Goal: Navigation & Orientation: Understand site structure

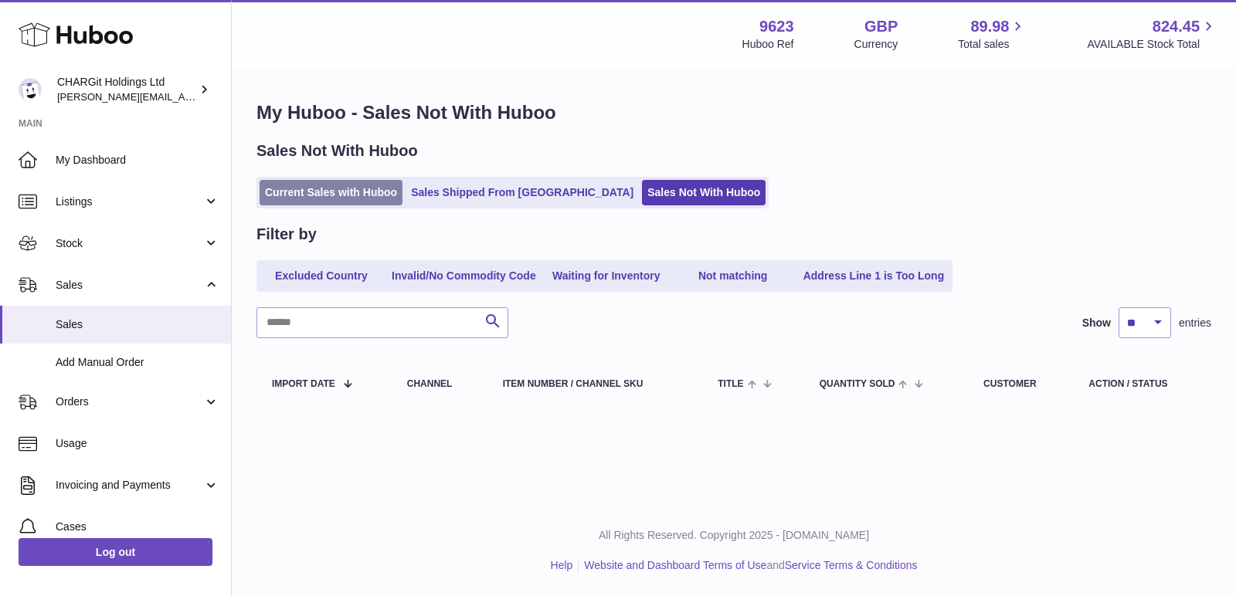
click at [328, 193] on link "Current Sales with Huboo" at bounding box center [330, 192] width 143 height 25
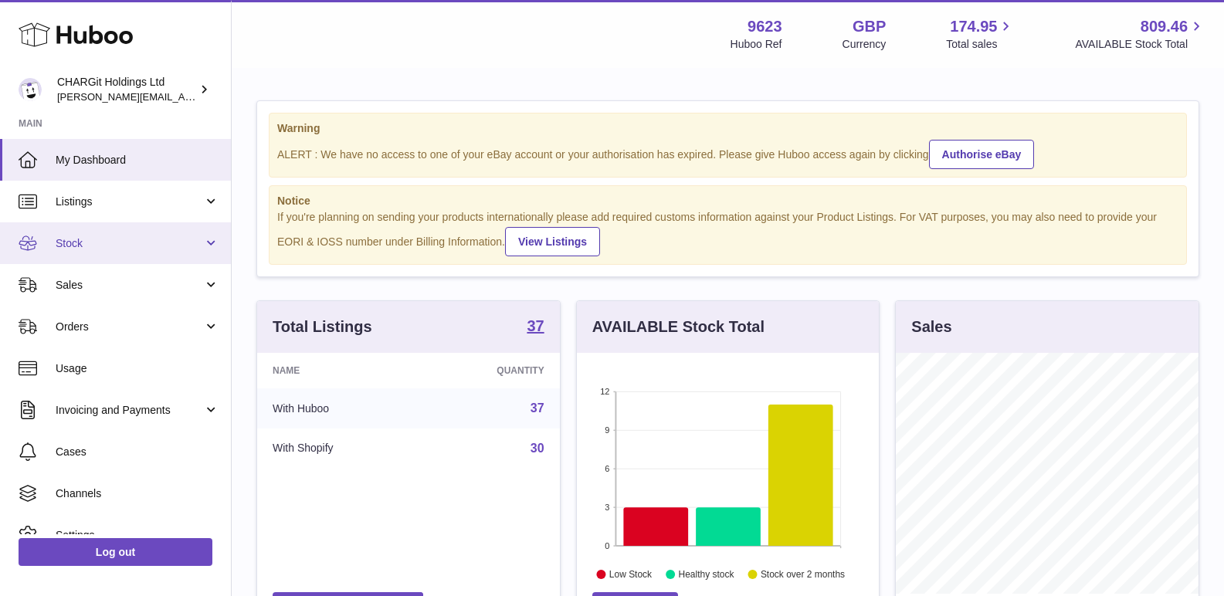
click at [73, 239] on span "Stock" at bounding box center [130, 243] width 148 height 15
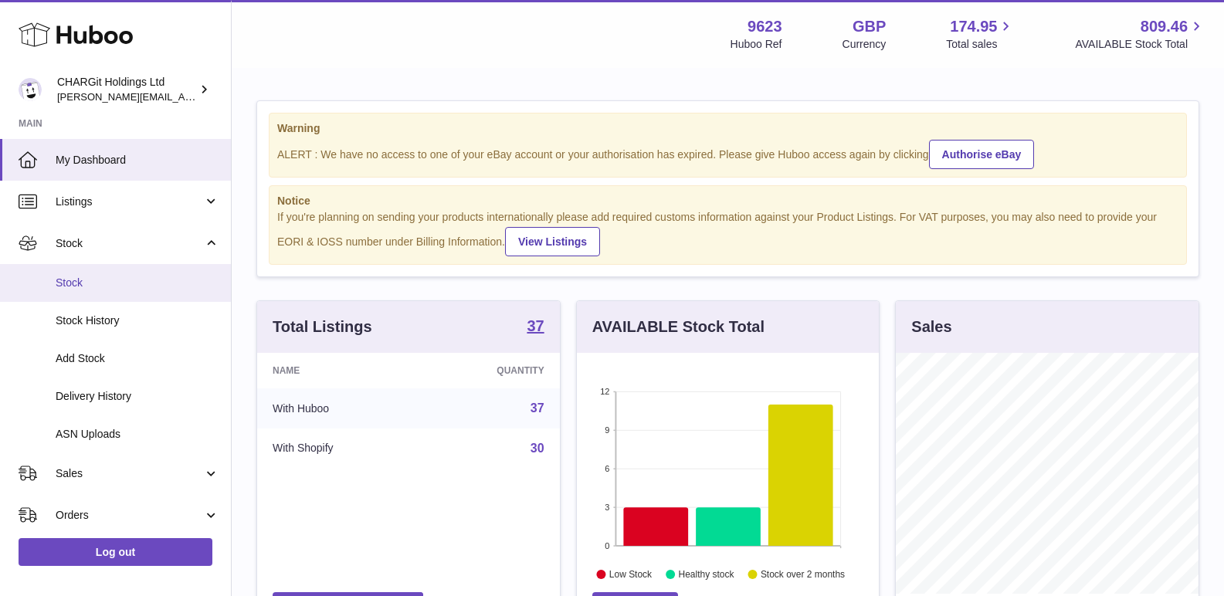
click at [87, 283] on span "Stock" at bounding box center [138, 283] width 164 height 15
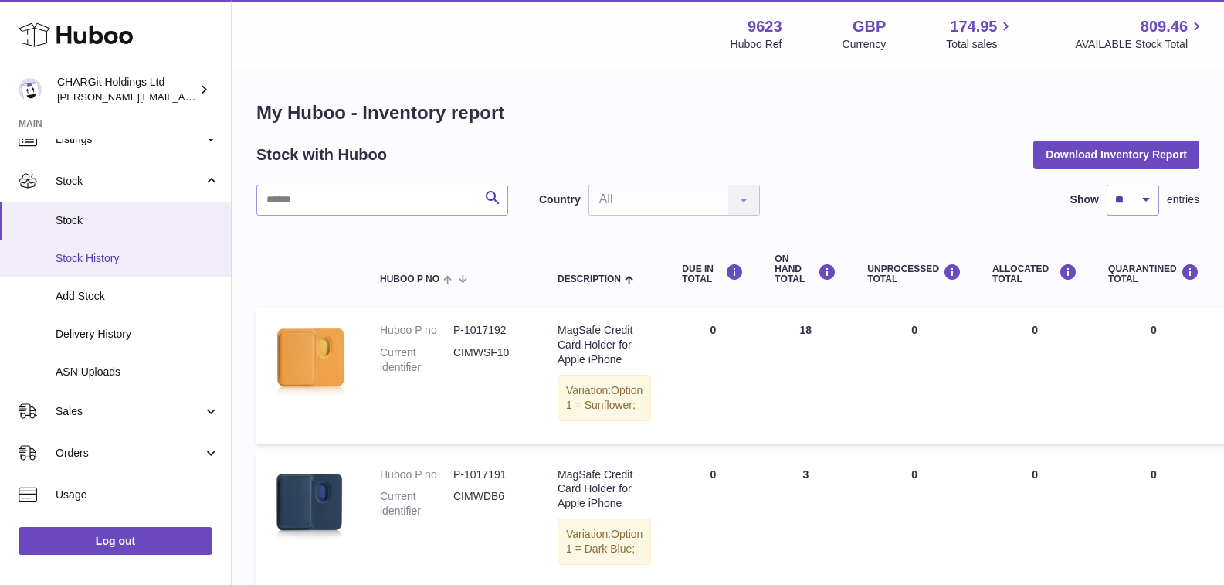
scroll to position [91, 0]
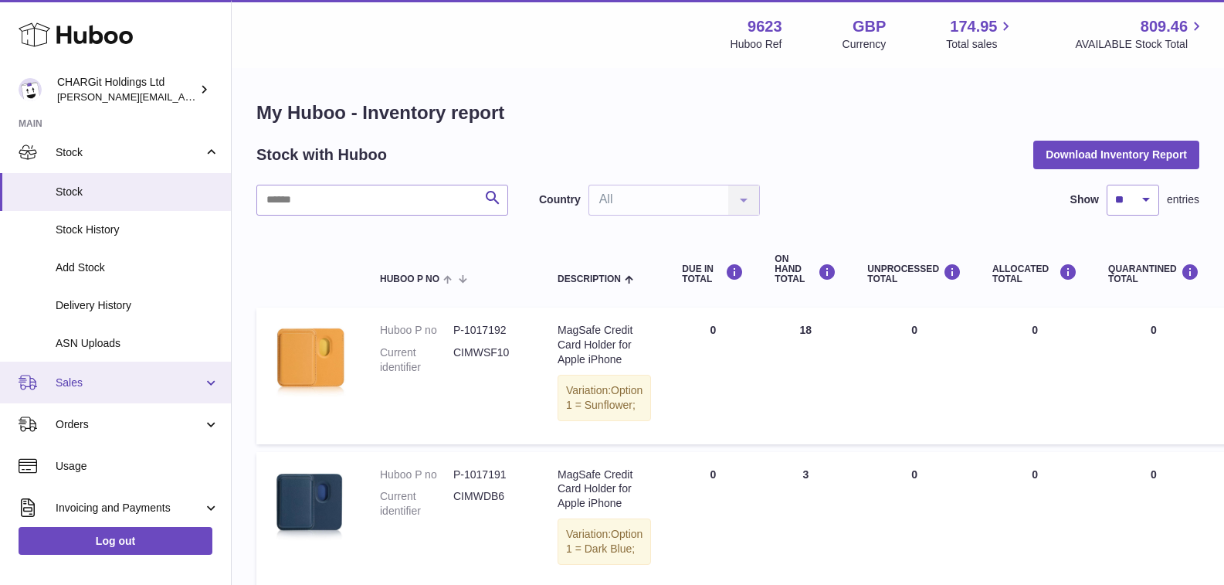
click at [72, 379] on span "Sales" at bounding box center [130, 382] width 148 height 15
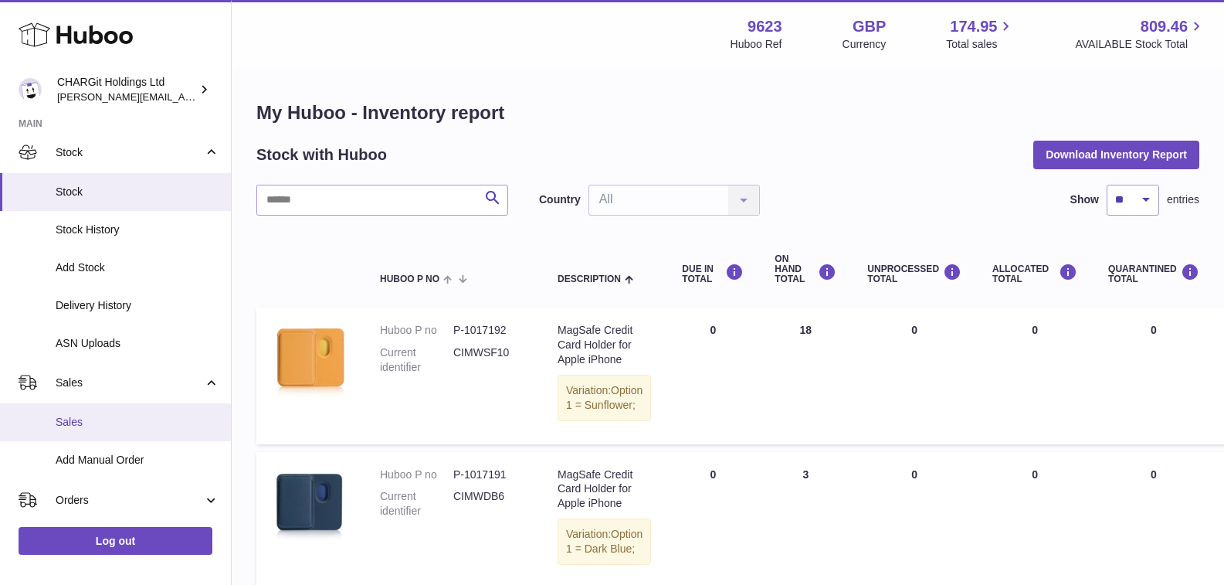
click at [66, 419] on span "Sales" at bounding box center [138, 422] width 164 height 15
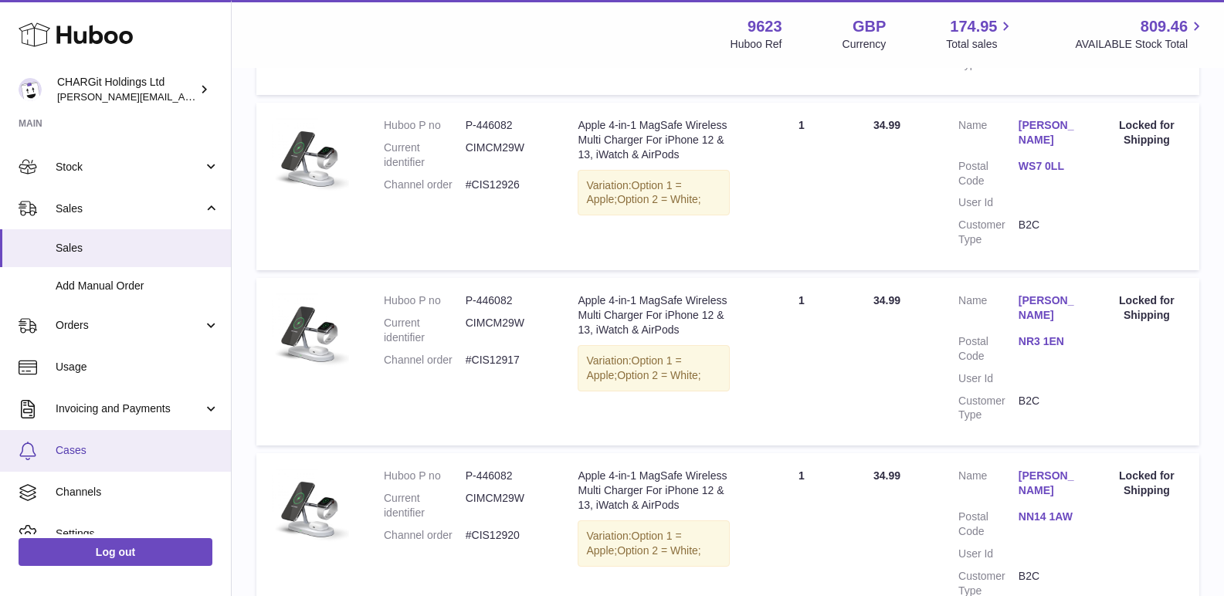
scroll to position [94, 0]
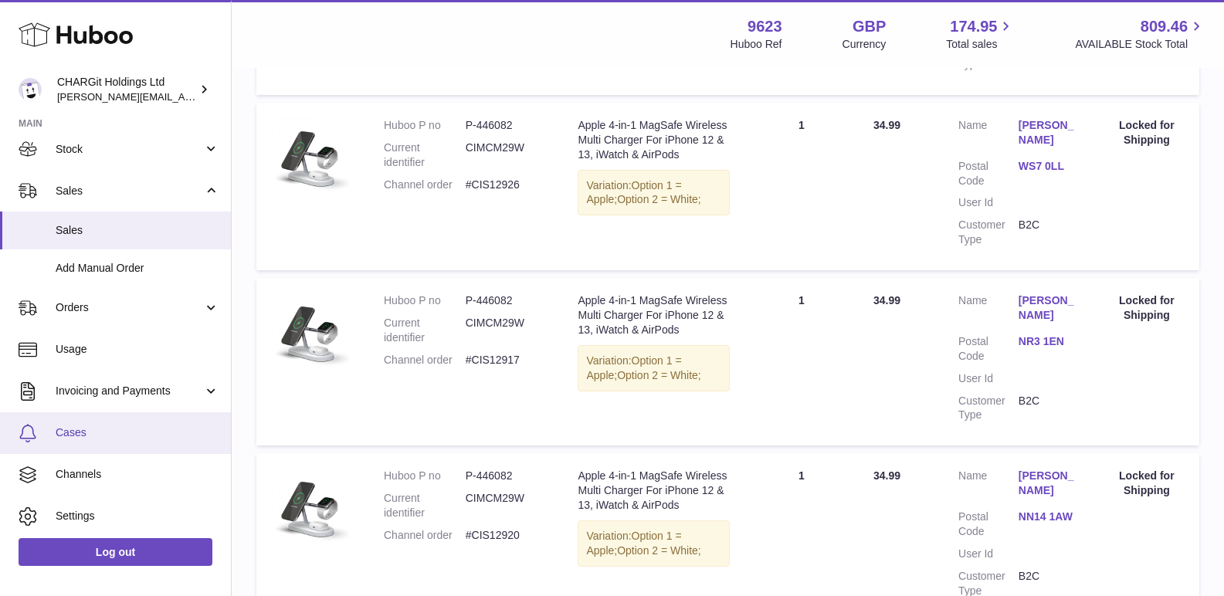
click at [88, 429] on span "Cases" at bounding box center [138, 433] width 164 height 15
